Goal: Find specific page/section: Find specific page/section

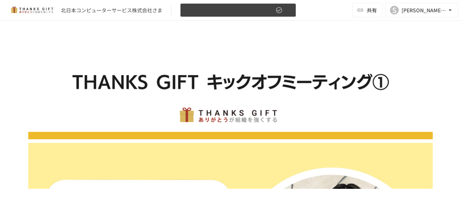
click at [288, 11] on icon "button" at bounding box center [287, 10] width 7 height 7
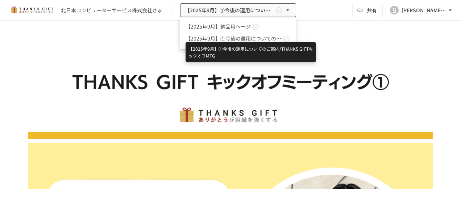
click at [269, 37] on span "【2025年9月】①今後の運用についてのご案内/THANKS GIFTキックオフMTG" at bounding box center [234, 39] width 96 height 8
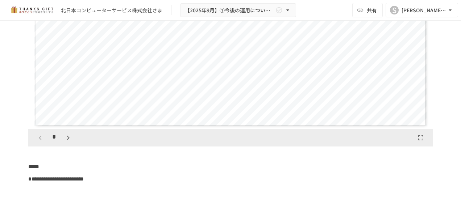
scroll to position [3516, 0]
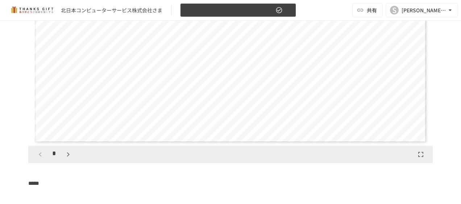
click at [287, 11] on icon "button" at bounding box center [287, 10] width 7 height 7
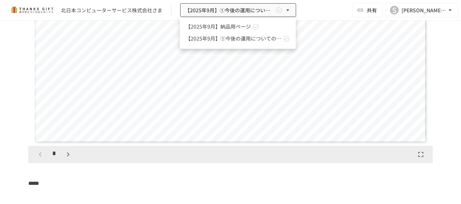
click at [254, 28] on icon at bounding box center [256, 27] width 6 height 6
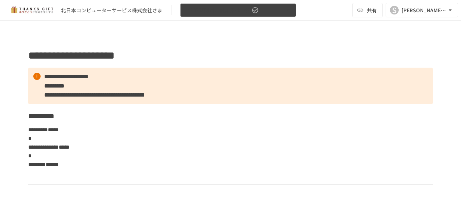
click at [287, 13] on icon "button" at bounding box center [287, 10] width 7 height 7
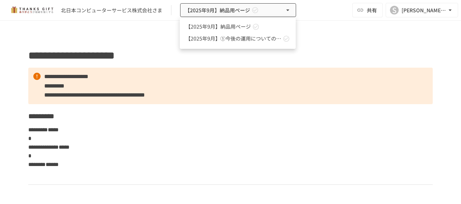
click at [328, 39] on div at bounding box center [230, 102] width 461 height 204
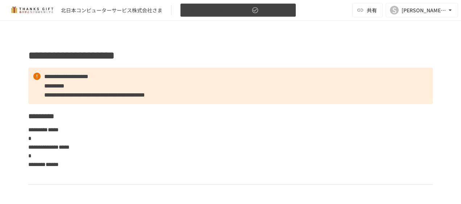
click at [279, 11] on button "【2025年9月】納品用ページ" at bounding box center [238, 10] width 116 height 14
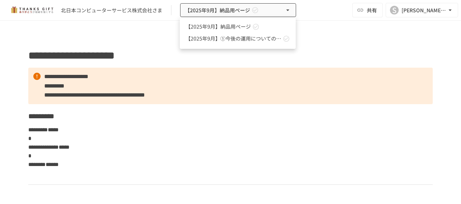
click at [277, 11] on div at bounding box center [230, 102] width 461 height 204
